Goal: Transaction & Acquisition: Subscribe to service/newsletter

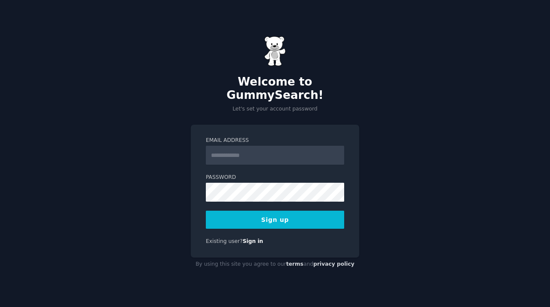
click at [222, 155] on input "Email Address" at bounding box center [275, 155] width 138 height 19
click at [217, 151] on input "Email Address" at bounding box center [275, 155] width 138 height 19
click at [274, 153] on input "**********" at bounding box center [275, 155] width 138 height 19
click at [275, 215] on button "Sign up" at bounding box center [275, 220] width 138 height 18
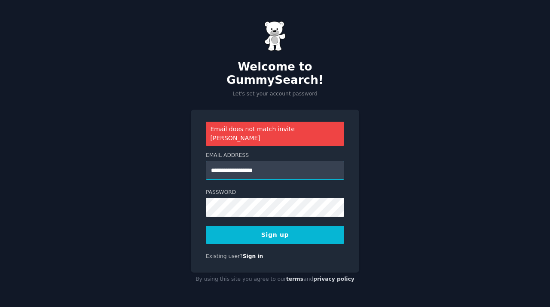
click at [212, 161] on input "**********" at bounding box center [275, 170] width 138 height 19
type input "**********"
click at [279, 226] on button "Sign up" at bounding box center [275, 235] width 138 height 18
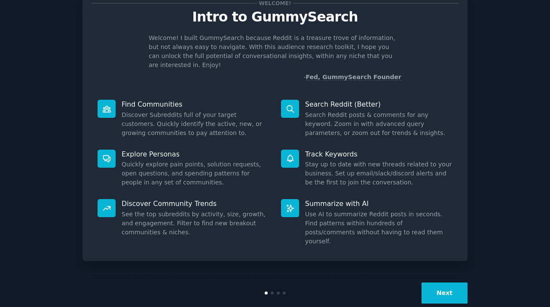
scroll to position [30, 0]
click at [445, 283] on button "Next" at bounding box center [445, 293] width 46 height 21
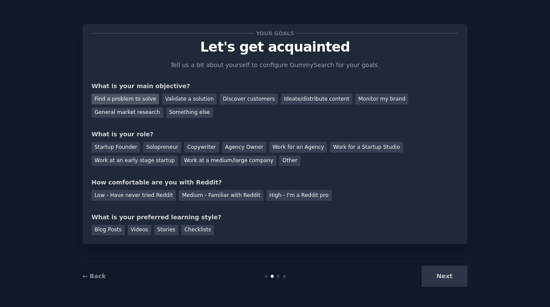
click at [134, 99] on div "Find a problem to solve" at bounding box center [125, 99] width 67 height 11
click at [183, 100] on div "Validate a solution" at bounding box center [189, 99] width 55 height 11
click at [121, 101] on div "Find a problem to solve" at bounding box center [125, 99] width 67 height 11
click at [116, 147] on div "Startup Founder" at bounding box center [116, 147] width 49 height 11
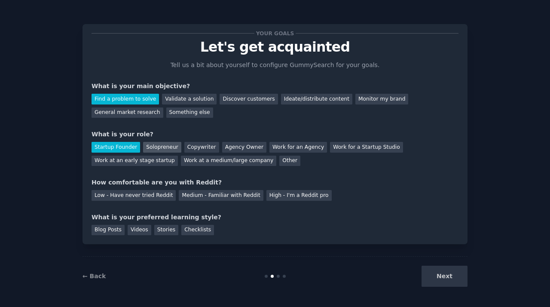
click at [154, 148] on div "Solopreneur" at bounding box center [162, 147] width 38 height 11
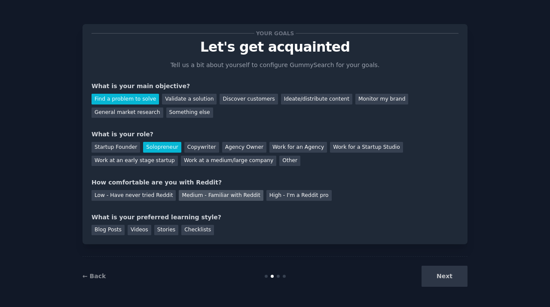
click at [229, 196] on div "Medium - Familiar with Reddit" at bounding box center [221, 195] width 84 height 11
click at [142, 230] on div "Videos" at bounding box center [140, 230] width 24 height 11
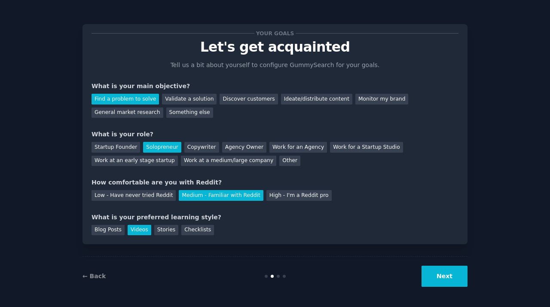
click at [445, 278] on button "Next" at bounding box center [445, 276] width 46 height 21
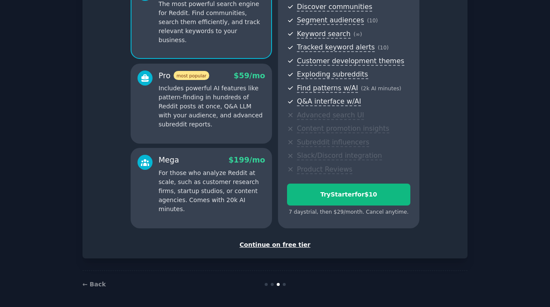
scroll to position [98, 0]
